Goal: Task Accomplishment & Management: Use online tool/utility

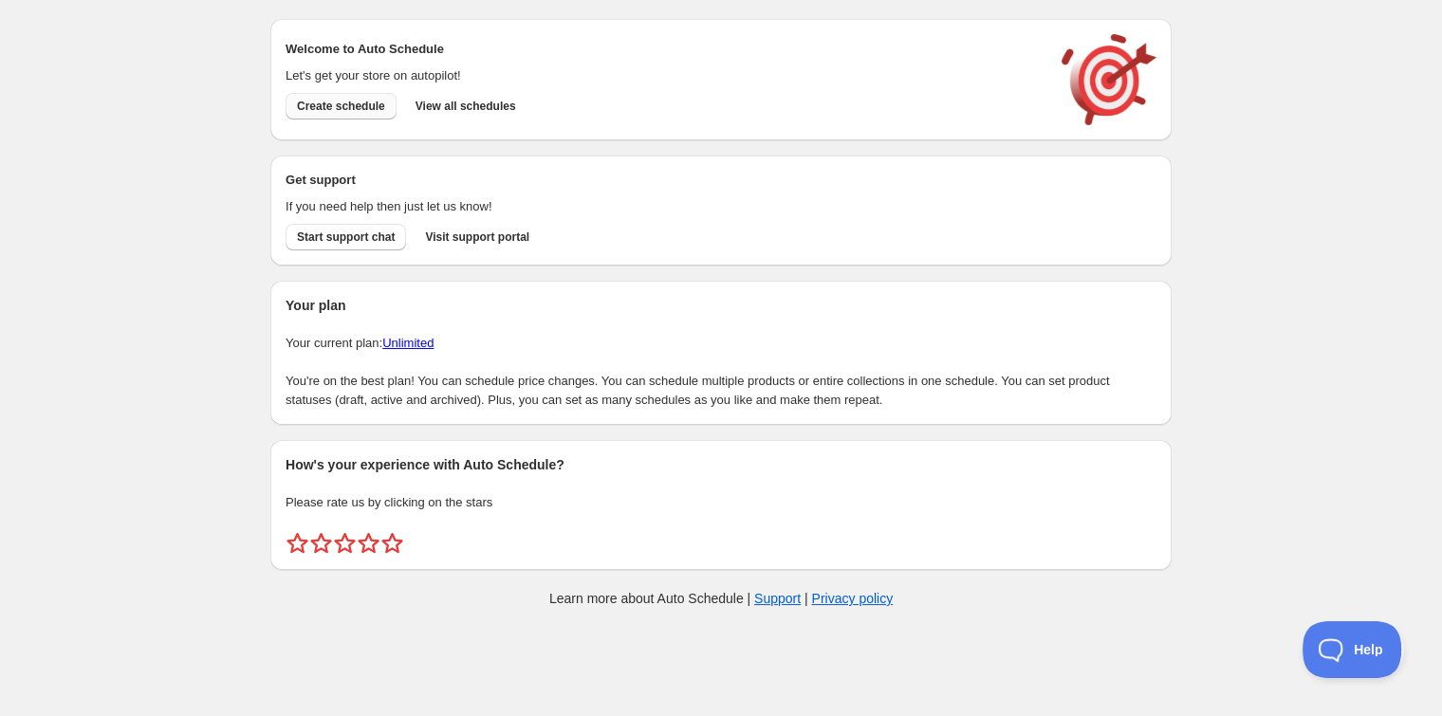
click at [310, 110] on span "Create schedule" at bounding box center [341, 106] width 88 height 15
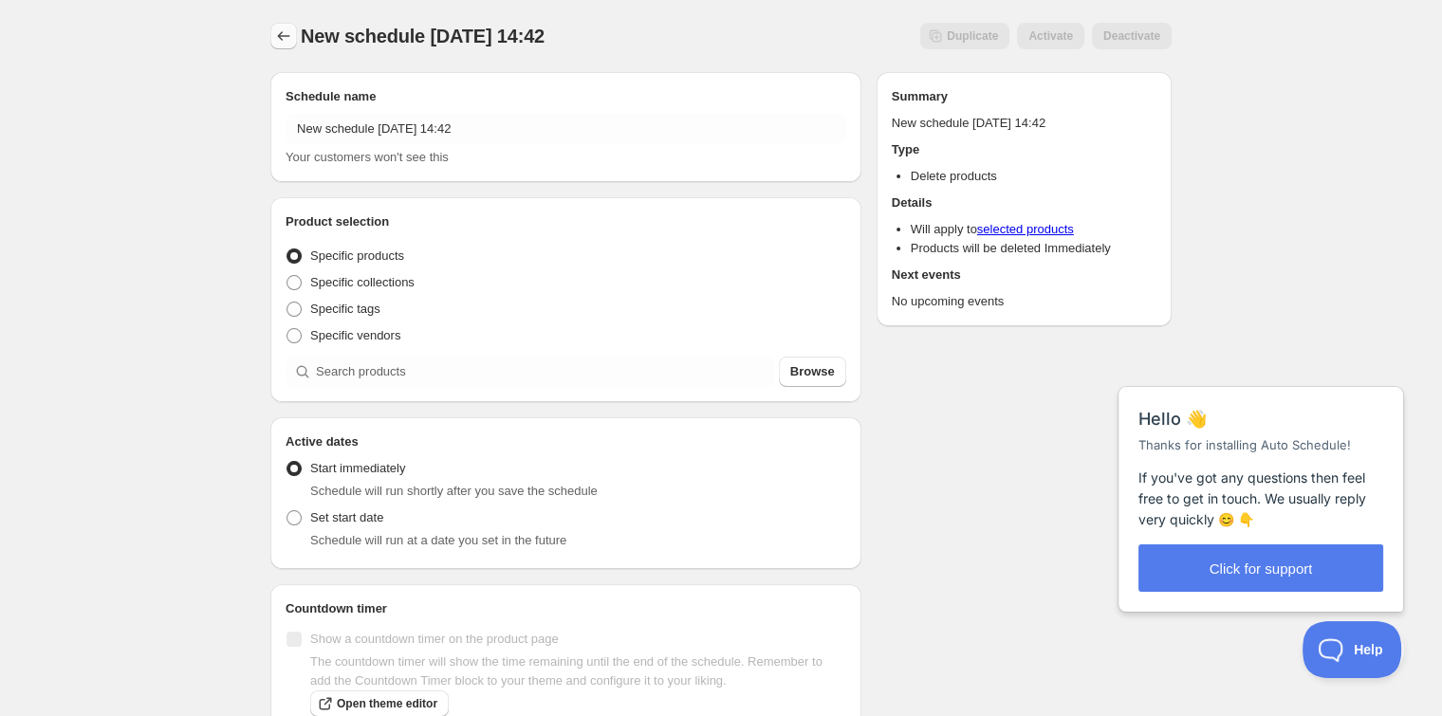
click at [281, 38] on icon "Schedules" at bounding box center [283, 36] width 19 height 19
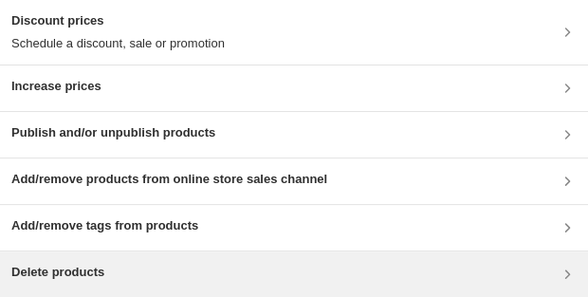
click at [353, 272] on div "Delete products" at bounding box center [294, 274] width 566 height 23
